Goal: Submit feedback/report problem: Submit feedback/report problem

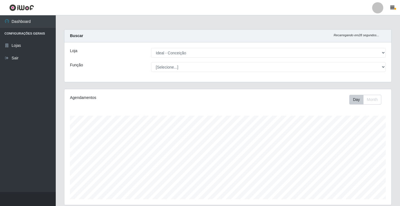
select select "231"
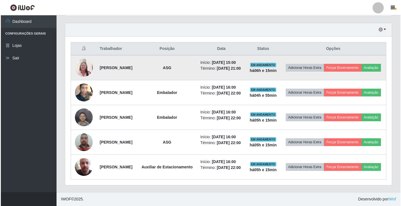
scroll to position [116, 327]
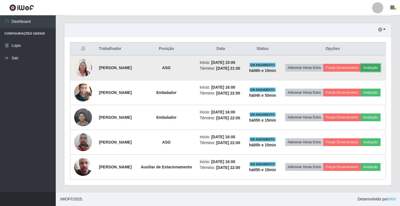
click at [361, 64] on button "Avaliação" at bounding box center [371, 68] width 20 height 8
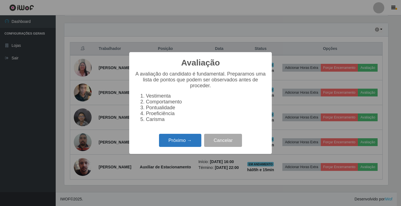
click at [170, 140] on button "Próximo →" at bounding box center [180, 140] width 42 height 13
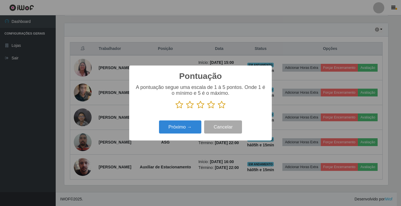
click at [220, 106] on icon at bounding box center [222, 105] width 8 height 8
click at [218, 109] on input "radio" at bounding box center [218, 109] width 0 height 0
click at [191, 131] on button "Próximo →" at bounding box center [180, 126] width 42 height 13
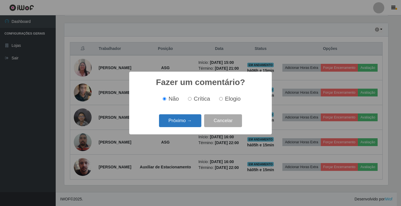
click at [178, 121] on button "Próximo →" at bounding box center [180, 120] width 42 height 13
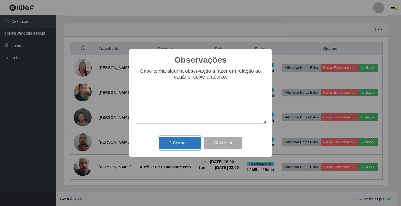
click at [181, 144] on button "Próximo →" at bounding box center [180, 143] width 42 height 13
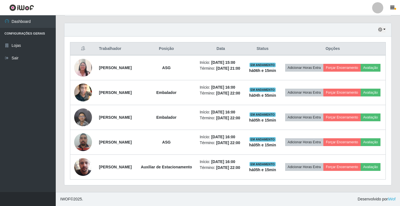
scroll to position [116, 327]
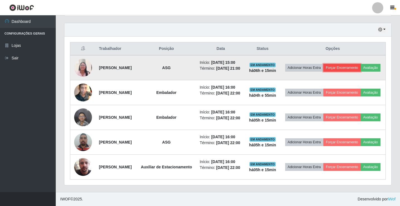
click at [350, 64] on button "Forçar Encerramento" at bounding box center [341, 68] width 37 height 8
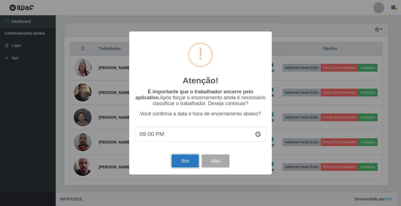
click at [188, 163] on button "Sim" at bounding box center [185, 160] width 27 height 13
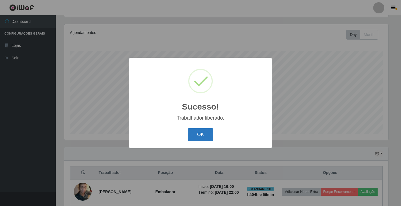
click at [210, 133] on button "OK" at bounding box center [201, 134] width 26 height 13
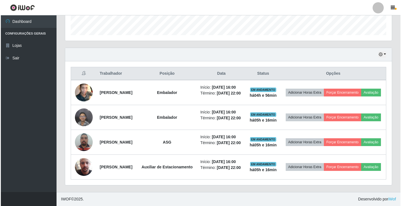
scroll to position [181, 0]
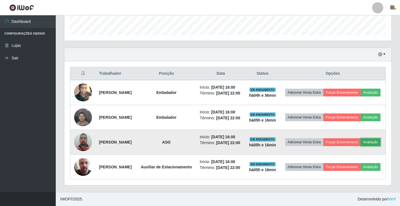
click at [361, 140] on button "Avaliação" at bounding box center [371, 142] width 20 height 8
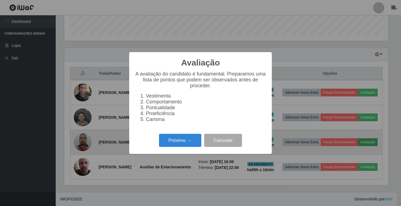
scroll to position [116, 324]
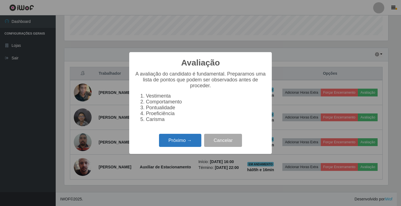
click at [176, 141] on button "Próximo →" at bounding box center [180, 140] width 42 height 13
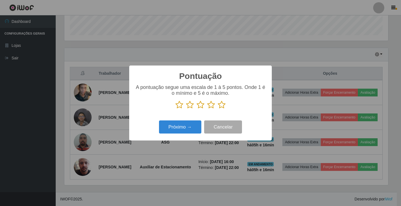
scroll to position [278592, 278384]
click at [221, 105] on icon at bounding box center [222, 105] width 8 height 8
click at [218, 109] on input "radio" at bounding box center [218, 109] width 0 height 0
click at [199, 130] on button "Próximo →" at bounding box center [180, 126] width 42 height 13
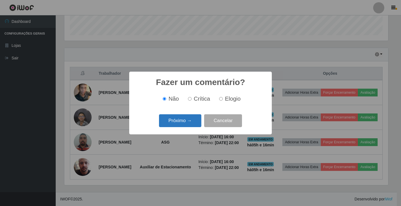
click at [199, 123] on button "Próximo →" at bounding box center [180, 120] width 42 height 13
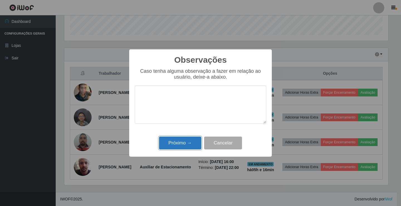
click at [194, 144] on button "Próximo →" at bounding box center [180, 143] width 42 height 13
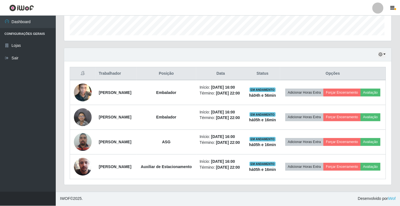
scroll to position [116, 327]
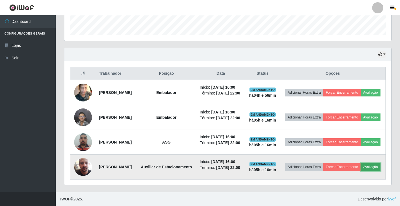
click at [361, 168] on button "Avaliação" at bounding box center [371, 167] width 20 height 8
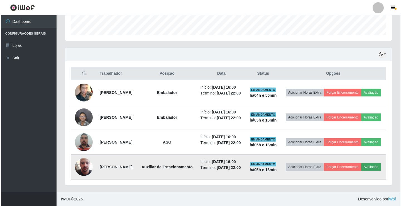
scroll to position [116, 324]
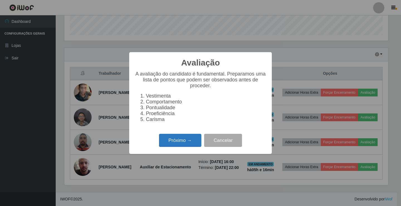
click at [173, 142] on button "Próximo →" at bounding box center [180, 140] width 42 height 13
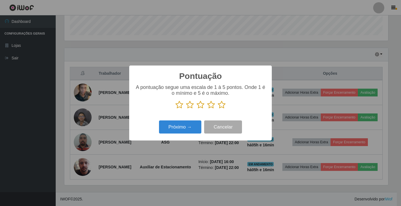
click at [219, 106] on icon at bounding box center [222, 105] width 8 height 8
click at [218, 109] on input "radio" at bounding box center [218, 109] width 0 height 0
click at [191, 125] on button "Próximo →" at bounding box center [180, 126] width 42 height 13
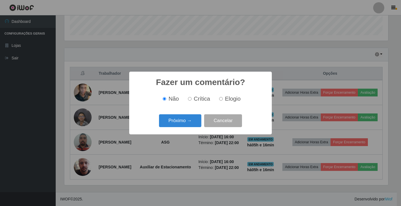
click at [191, 125] on button "Próximo →" at bounding box center [180, 120] width 42 height 13
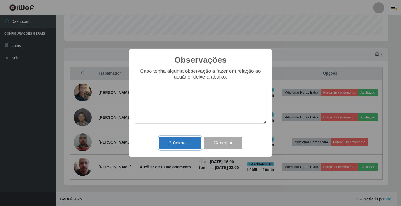
click at [190, 140] on button "Próximo →" at bounding box center [180, 143] width 42 height 13
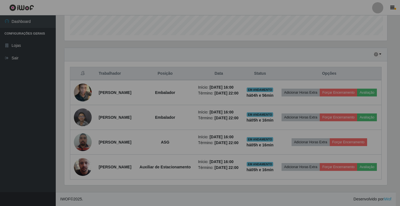
scroll to position [0, 0]
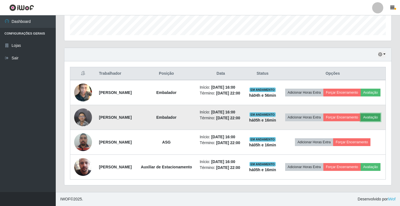
click at [361, 113] on button "Avaliação" at bounding box center [371, 117] width 20 height 8
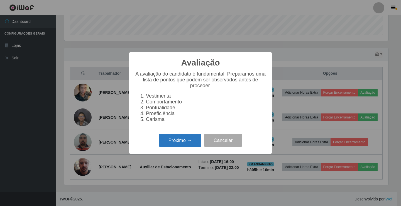
click at [197, 145] on button "Próximo →" at bounding box center [180, 140] width 42 height 13
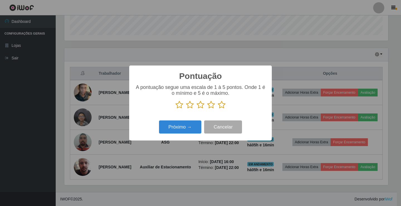
click at [223, 106] on icon at bounding box center [222, 105] width 8 height 8
click at [218, 109] on input "radio" at bounding box center [218, 109] width 0 height 0
click at [193, 123] on button "Próximo →" at bounding box center [180, 126] width 42 height 13
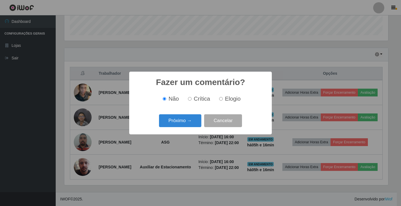
click at [193, 123] on button "Próximo →" at bounding box center [180, 120] width 42 height 13
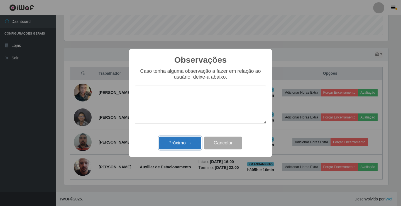
click at [190, 141] on button "Próximo →" at bounding box center [180, 143] width 42 height 13
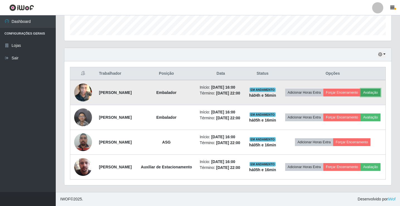
click at [361, 89] on button "Avaliação" at bounding box center [371, 93] width 20 height 8
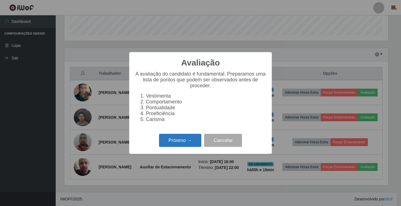
click at [181, 141] on button "Próximo →" at bounding box center [180, 140] width 42 height 13
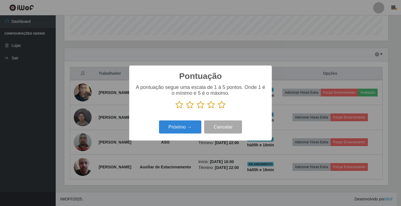
click at [223, 106] on icon at bounding box center [222, 105] width 8 height 8
click at [218, 109] on input "radio" at bounding box center [218, 109] width 0 height 0
click at [181, 127] on button "Próximo →" at bounding box center [180, 126] width 42 height 13
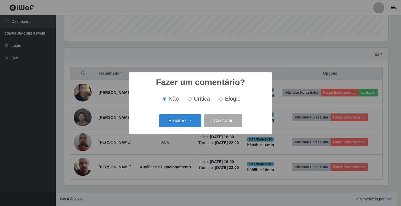
click at [181, 127] on button "Próximo →" at bounding box center [180, 120] width 42 height 13
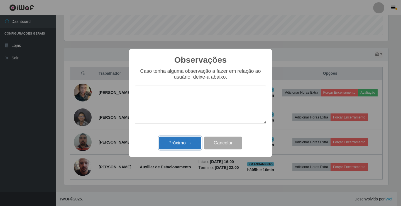
click at [184, 141] on button "Próximo →" at bounding box center [180, 143] width 42 height 13
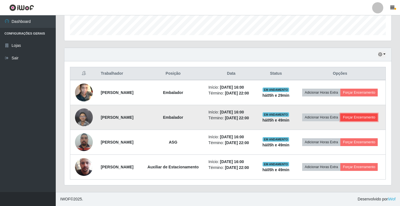
click at [341, 113] on button "Forçar Encerramento" at bounding box center [358, 117] width 37 height 8
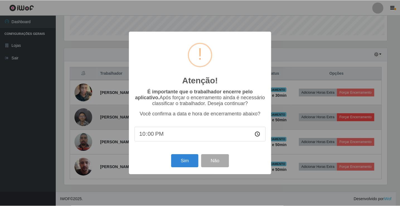
scroll to position [116, 324]
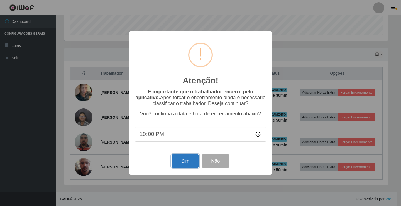
click at [188, 165] on button "Sim" at bounding box center [185, 160] width 27 height 13
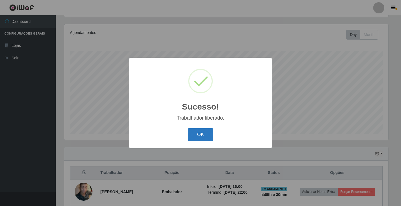
click at [198, 138] on button "OK" at bounding box center [201, 134] width 26 height 13
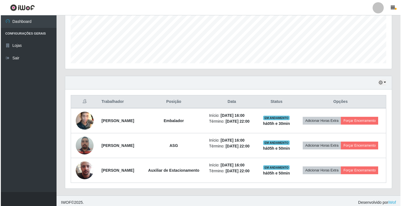
scroll to position [152, 0]
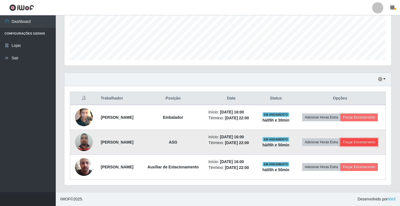
click at [355, 139] on button "Forçar Encerramento" at bounding box center [358, 142] width 37 height 8
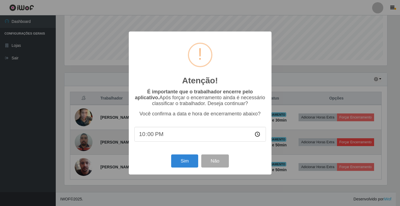
scroll to position [116, 324]
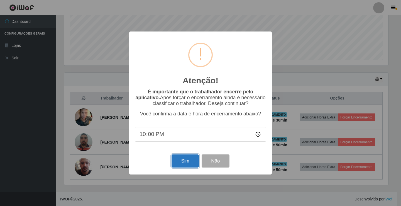
click at [180, 165] on button "Sim" at bounding box center [185, 160] width 27 height 13
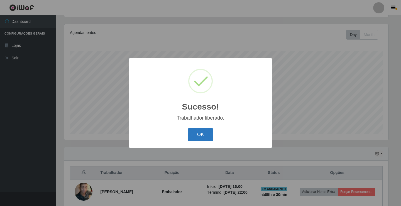
click at [202, 130] on button "OK" at bounding box center [201, 134] width 26 height 13
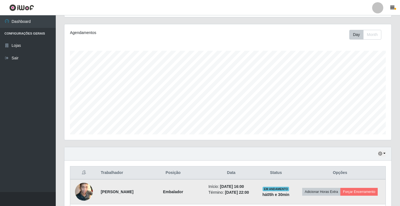
scroll to position [115, 0]
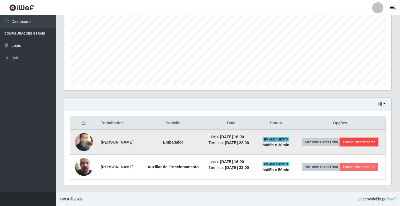
click at [358, 144] on button "Forçar Encerramento" at bounding box center [358, 142] width 37 height 8
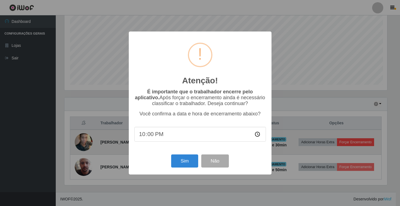
scroll to position [116, 324]
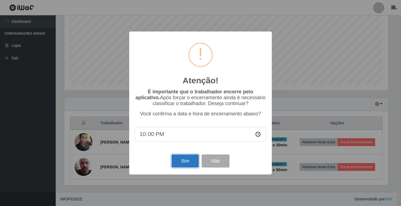
click at [194, 159] on button "Sim" at bounding box center [185, 160] width 27 height 13
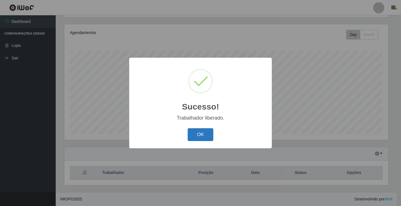
click at [199, 137] on button "OK" at bounding box center [201, 134] width 26 height 13
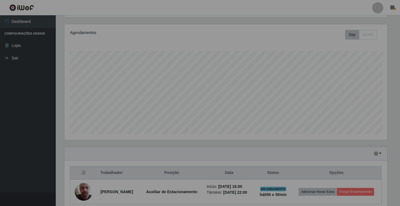
scroll to position [116, 327]
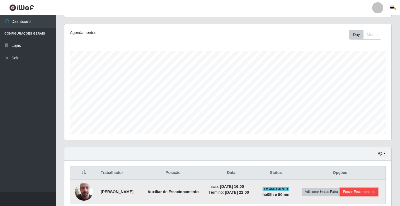
click at [356, 193] on button "Forçar Encerramento" at bounding box center [358, 192] width 37 height 8
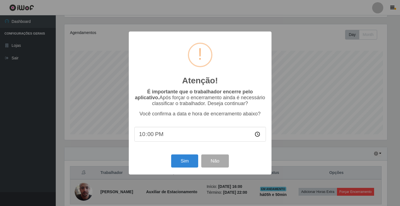
scroll to position [278592, 278384]
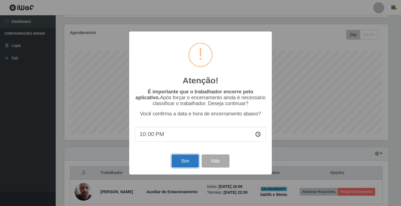
click at [195, 165] on button "Sim" at bounding box center [185, 160] width 27 height 13
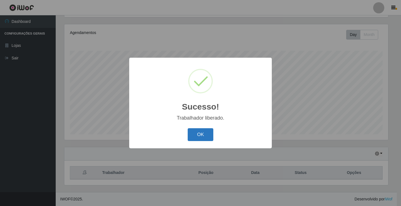
click at [203, 139] on button "OK" at bounding box center [201, 134] width 26 height 13
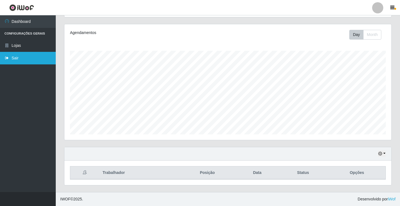
click at [35, 60] on link "Sair" at bounding box center [28, 58] width 56 height 13
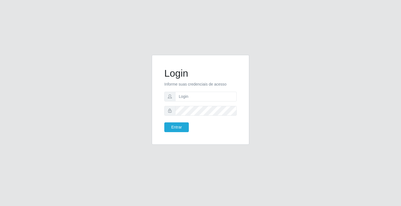
drag, startPoint x: 316, startPoint y: 36, endPoint x: 293, endPoint y: 30, distance: 23.7
click at [317, 36] on div "Login Informe suas credenciais de acesso Entrar" at bounding box center [200, 103] width 401 height 206
click at [194, 97] on input "text" at bounding box center [206, 97] width 62 height 10
type input "paulo@ideal"
click at [164, 122] on button "Entrar" at bounding box center [176, 127] width 25 height 10
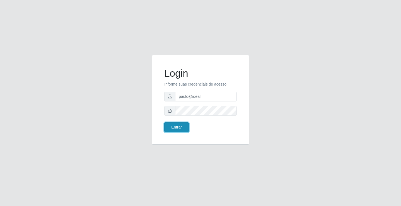
click at [182, 128] on button "Entrar" at bounding box center [176, 127] width 25 height 10
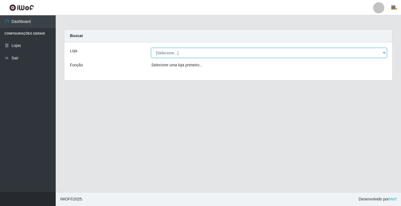
click at [162, 51] on select "[Selecione...] Ideal - Conceição" at bounding box center [269, 53] width 236 height 10
select select "231"
click at [151, 48] on select "[Selecione...] Ideal - Conceição" at bounding box center [269, 53] width 236 height 10
